Goal: Navigation & Orientation: Understand site structure

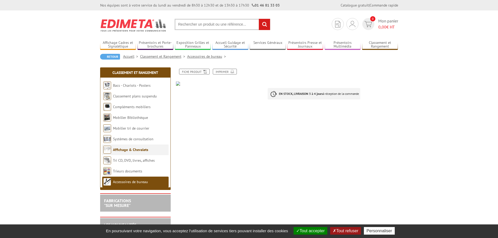
click at [123, 149] on link "Affichage & Chevalets" at bounding box center [130, 149] width 35 height 5
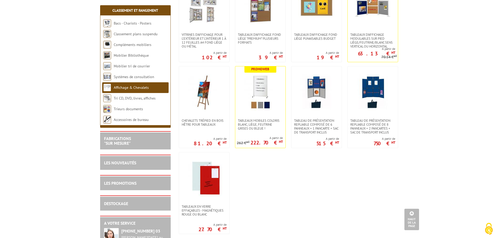
scroll to position [314, 0]
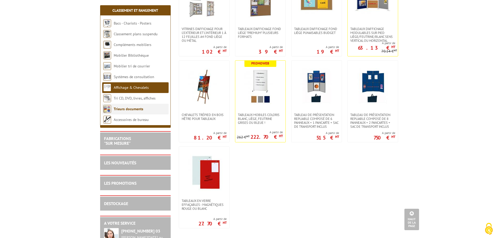
click at [132, 111] on link "Trieurs documents" at bounding box center [129, 109] width 30 height 5
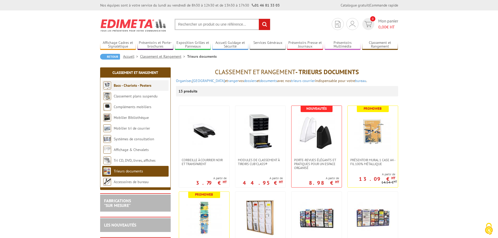
click at [133, 86] on link "Bacs - Chariots - Posters" at bounding box center [133, 85] width 38 height 5
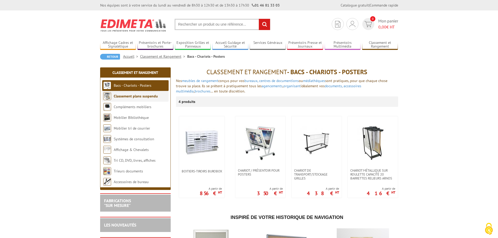
click at [140, 97] on link "Classement plans suspendu" at bounding box center [136, 96] width 44 height 5
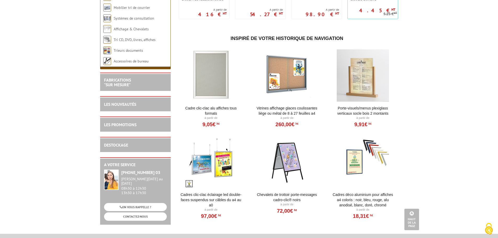
scroll to position [105, 0]
